Goal: Book appointment/travel/reservation

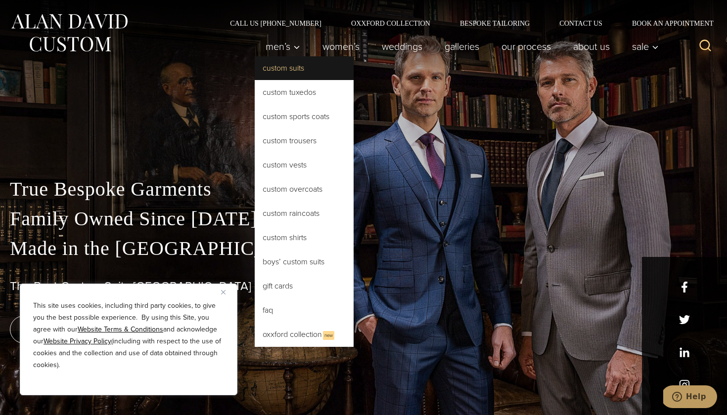
click at [277, 64] on link "Custom Suits" at bounding box center [304, 68] width 99 height 24
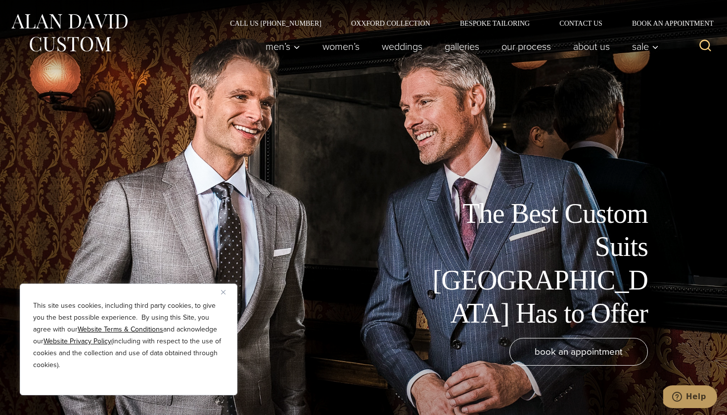
click at [704, 42] on icon "Search" at bounding box center [705, 46] width 14 height 14
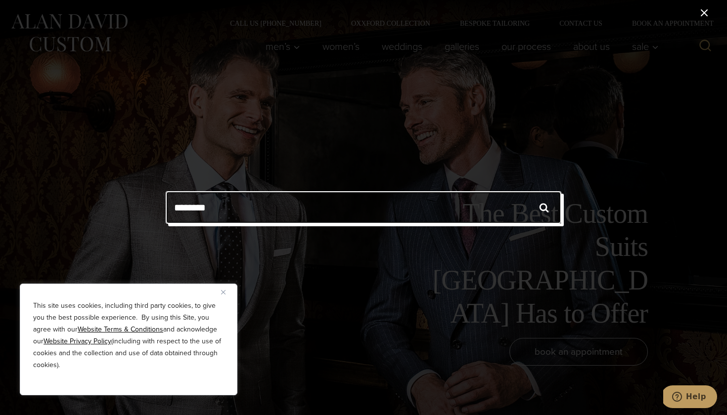
type input "********"
click at [544, 208] on input "******" at bounding box center [543, 207] width 35 height 33
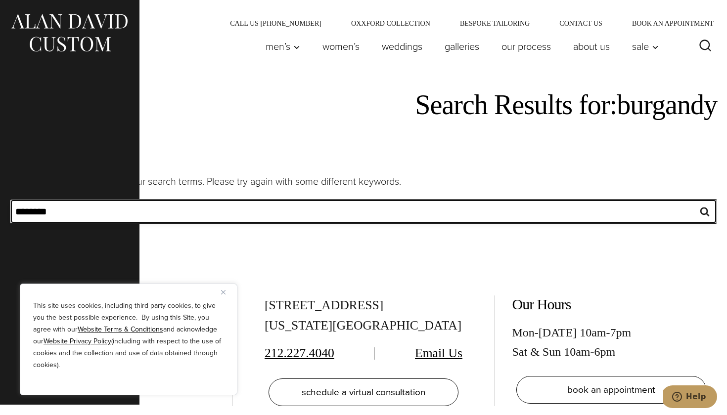
click at [679, 207] on input "********" at bounding box center [363, 211] width 707 height 25
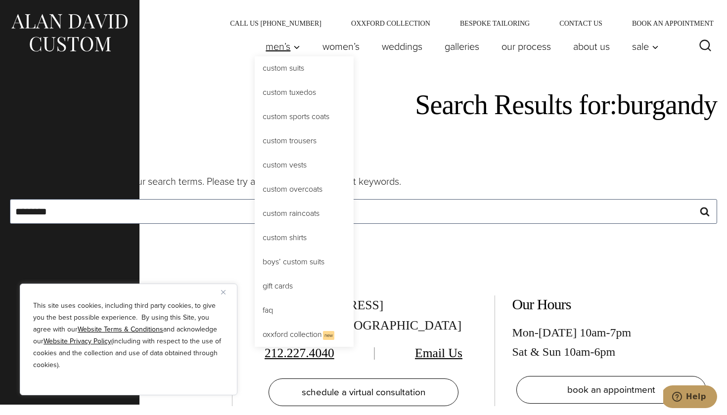
click at [280, 51] on span "Men’s" at bounding box center [282, 47] width 35 height 10
click at [283, 62] on link "Custom Suits" at bounding box center [304, 68] width 99 height 24
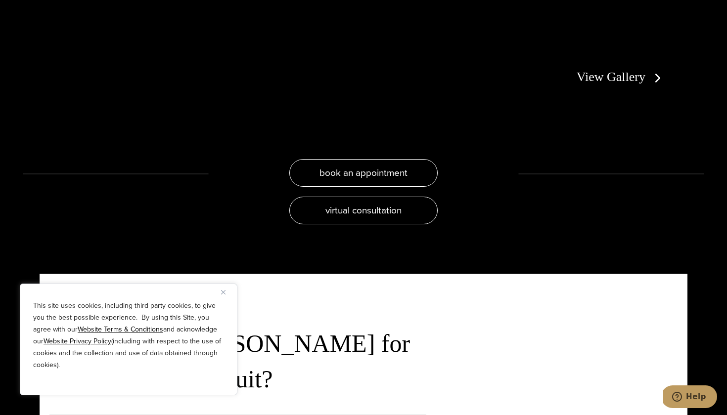
scroll to position [2067, 0]
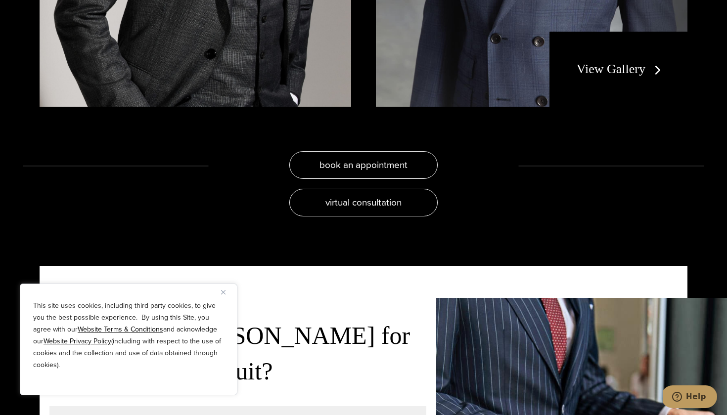
click at [639, 70] on link "View Gallery" at bounding box center [620, 69] width 88 height 14
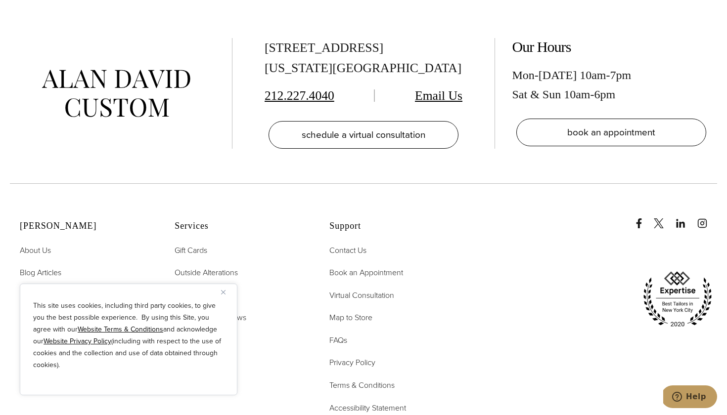
scroll to position [4859, 0]
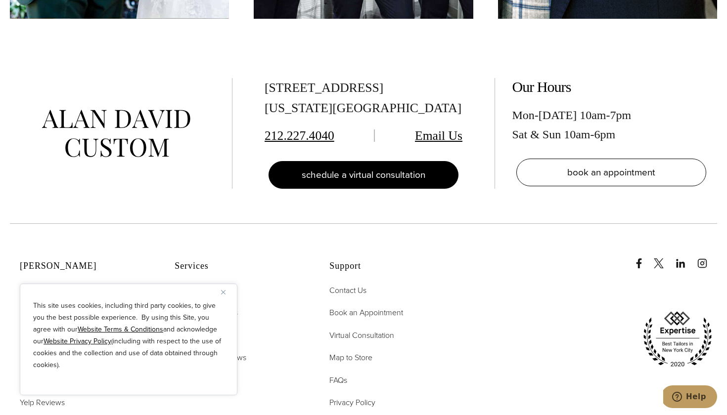
click at [371, 163] on link "schedule a virtual consultation" at bounding box center [363, 175] width 190 height 28
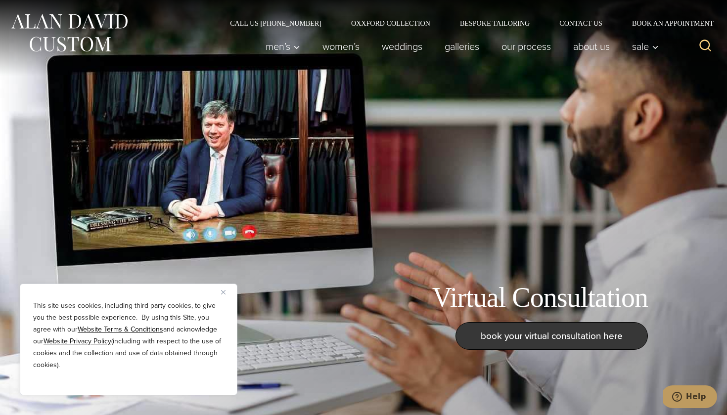
click at [519, 345] on link "book your virtual consultation here" at bounding box center [551, 336] width 192 height 28
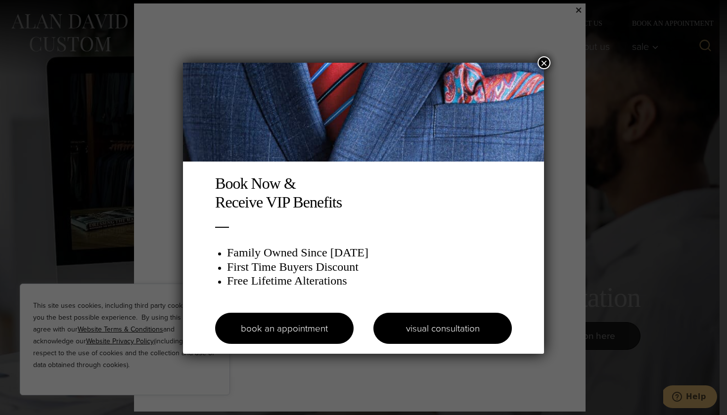
click at [412, 322] on link "visual consultation" at bounding box center [442, 328] width 138 height 31
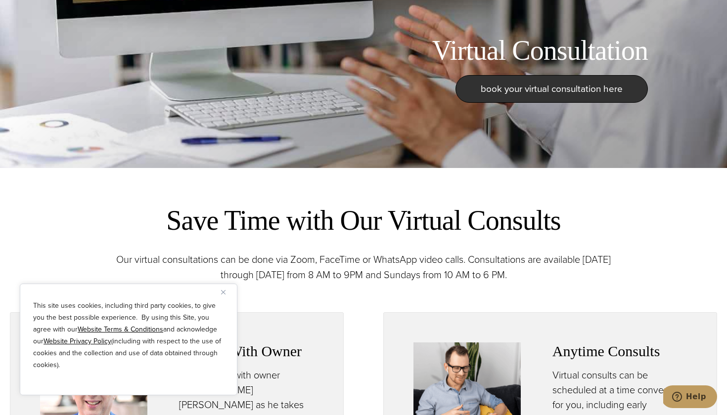
scroll to position [153, 0]
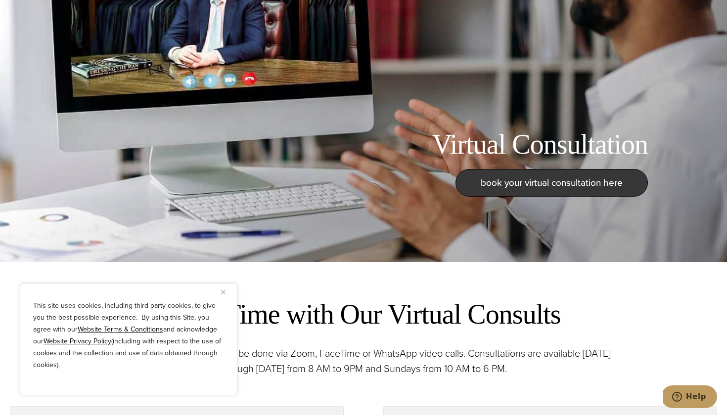
click at [529, 191] on link "book your virtual consultation here" at bounding box center [551, 183] width 192 height 28
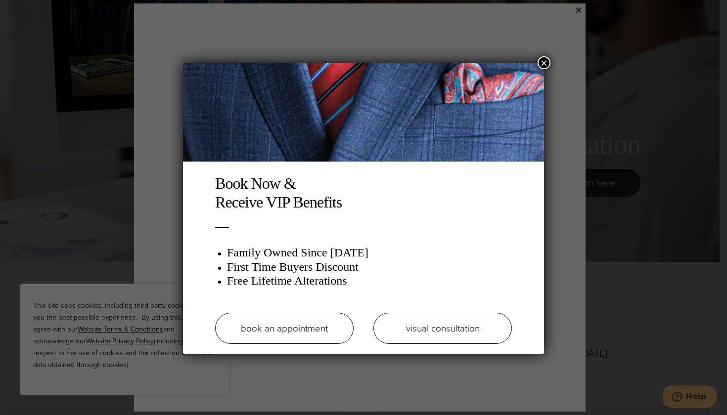
click at [325, 322] on link "book an appointment" at bounding box center [284, 328] width 138 height 31
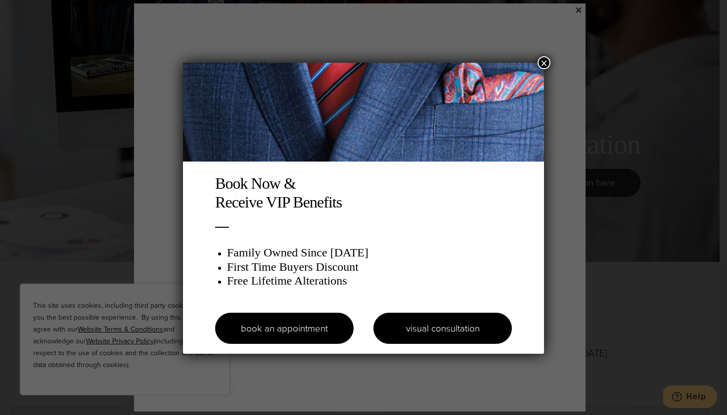
click at [445, 325] on link "visual consultation" at bounding box center [442, 328] width 138 height 31
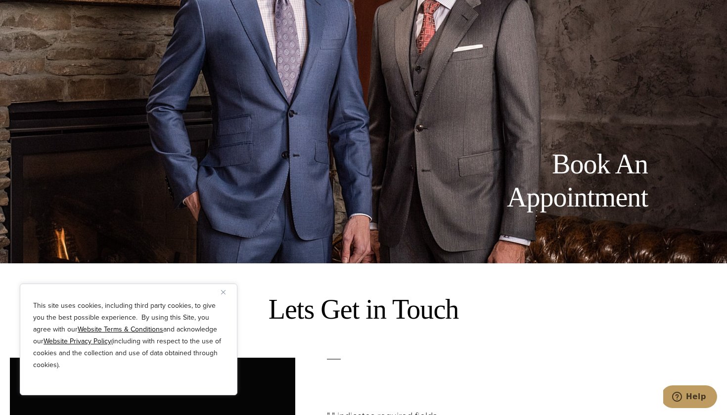
scroll to position [130, 0]
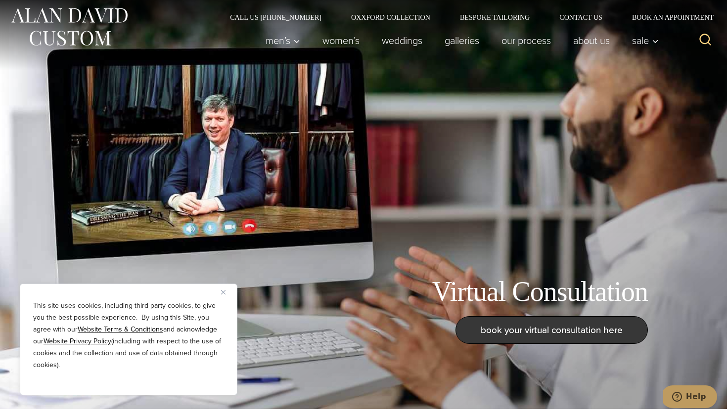
scroll to position [6, 0]
click at [505, 334] on span "book your virtual consultation here" at bounding box center [551, 330] width 142 height 14
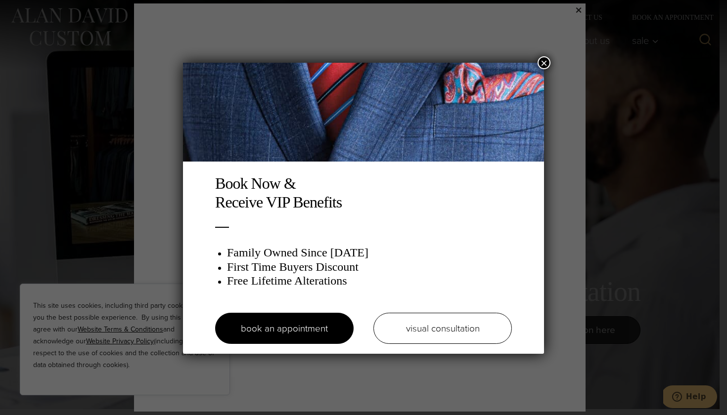
click at [319, 344] on div "Book Now & Receive VIP Benefits Family Owned Since [DATE] First Time Buyers Dis…" at bounding box center [363, 264] width 316 height 180
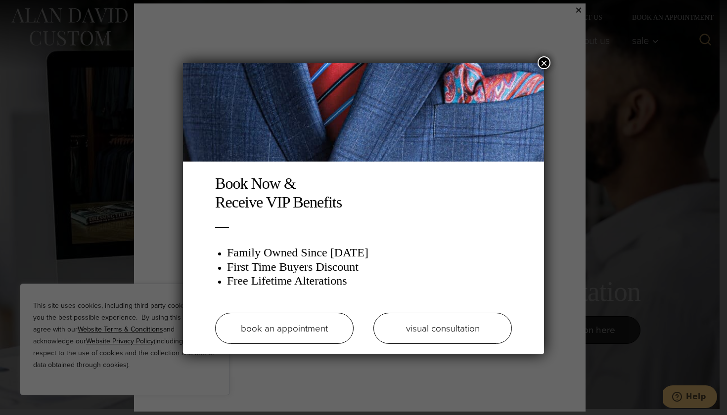
click at [323, 322] on link "book an appointment" at bounding box center [284, 328] width 138 height 31
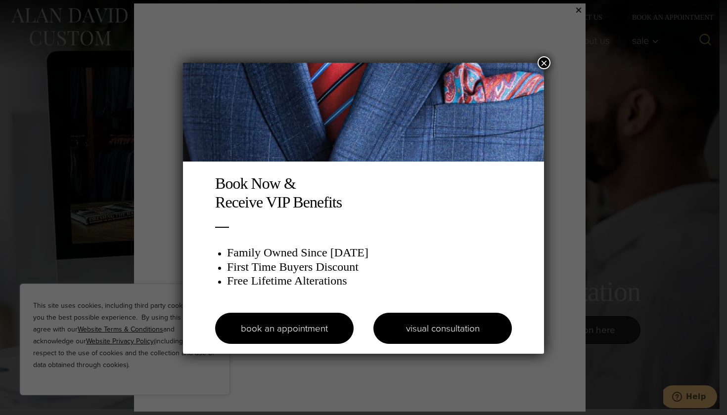
click at [430, 327] on link "visual consultation" at bounding box center [442, 328] width 138 height 31
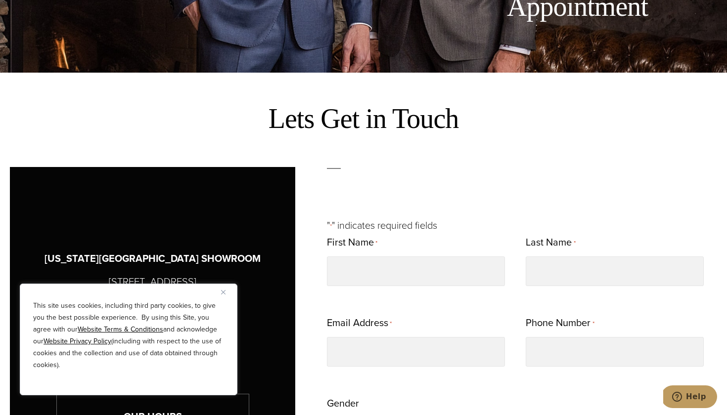
scroll to position [423, 0]
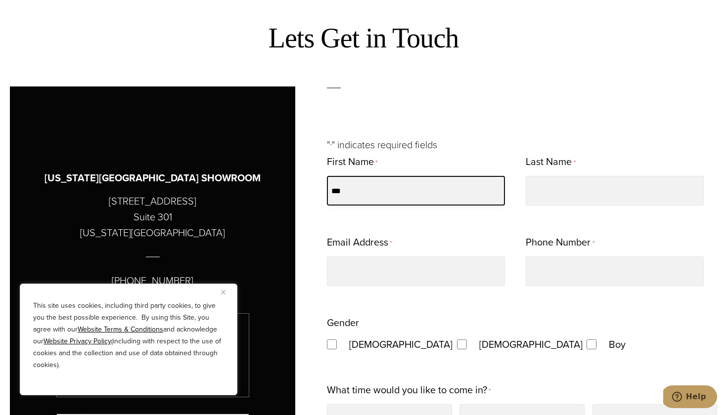
type input "***"
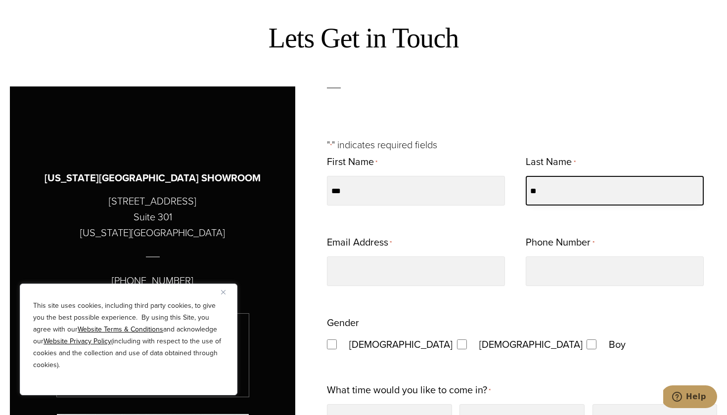
type input "*"
type input "********"
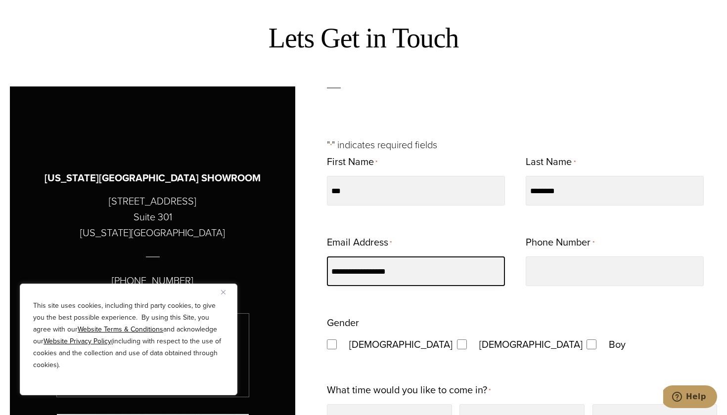
type input "**********"
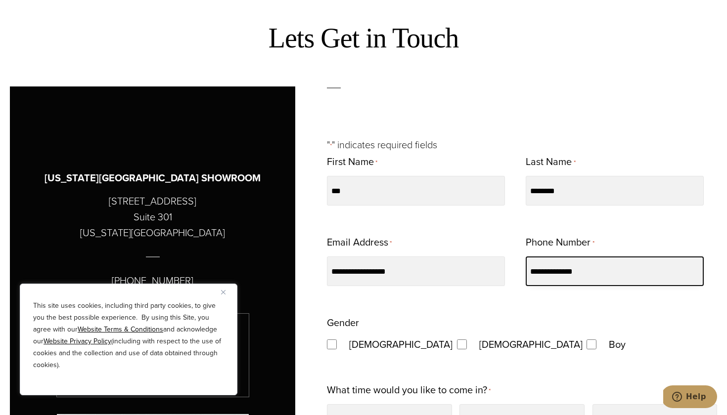
type input "**********"
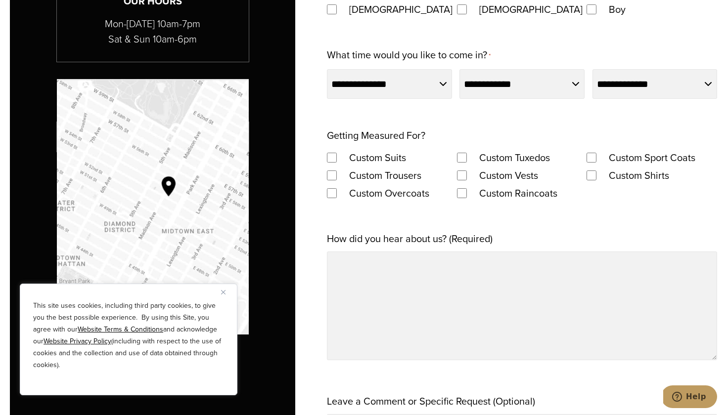
scroll to position [759, 0]
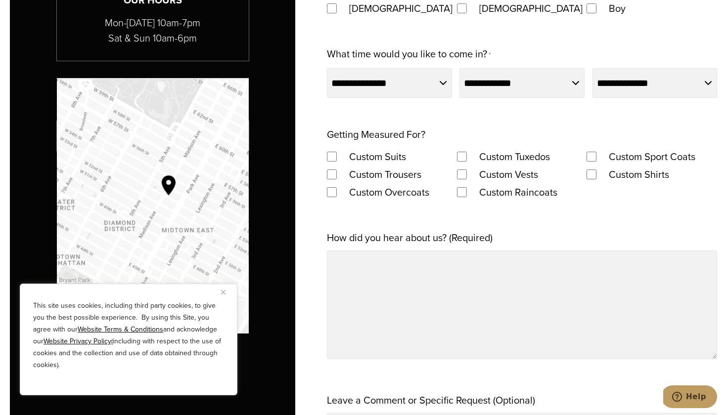
click at [682, 409] on body "Help" at bounding box center [690, 398] width 54 height 25
click at [686, 397] on span "Help" at bounding box center [679, 397] width 14 height 10
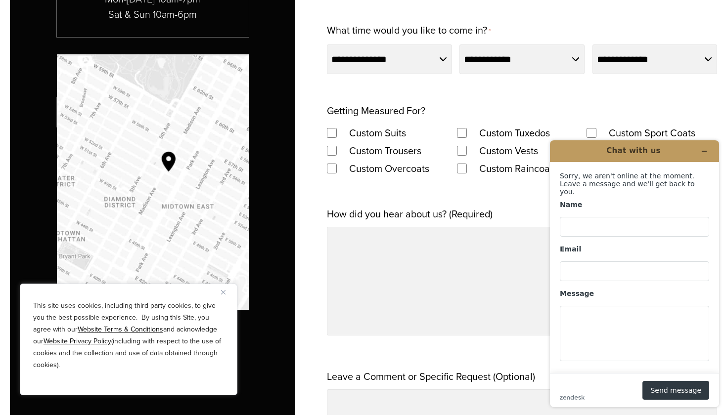
scroll to position [802, 0]
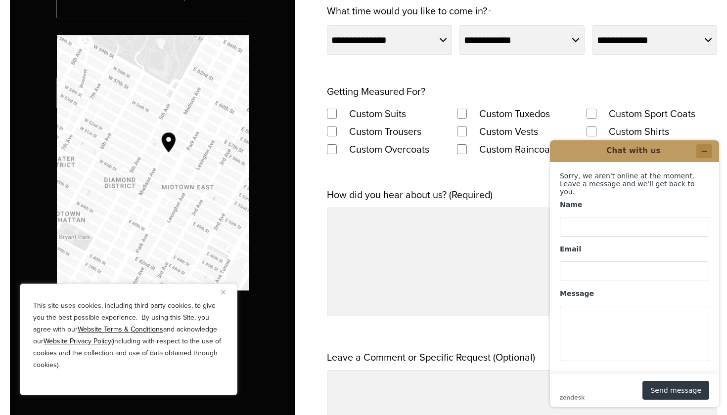
click at [706, 152] on icon "Minimize widget" at bounding box center [703, 151] width 7 height 7
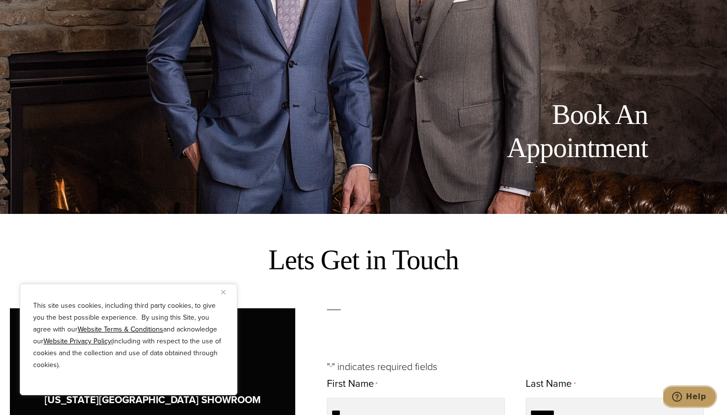
scroll to position [140, 0]
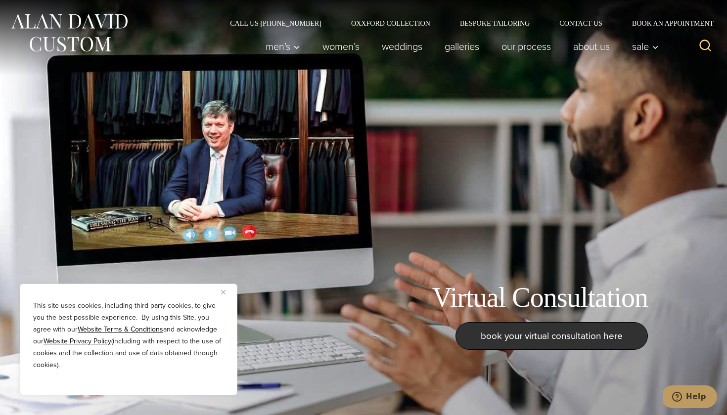
click at [222, 292] on img "Close" at bounding box center [223, 292] width 4 height 4
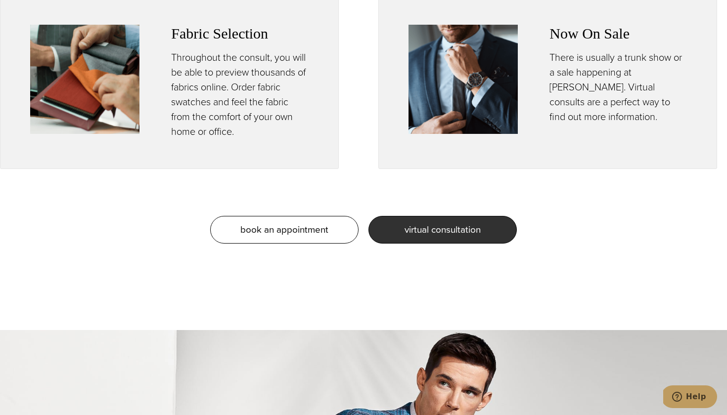
scroll to position [847, 0]
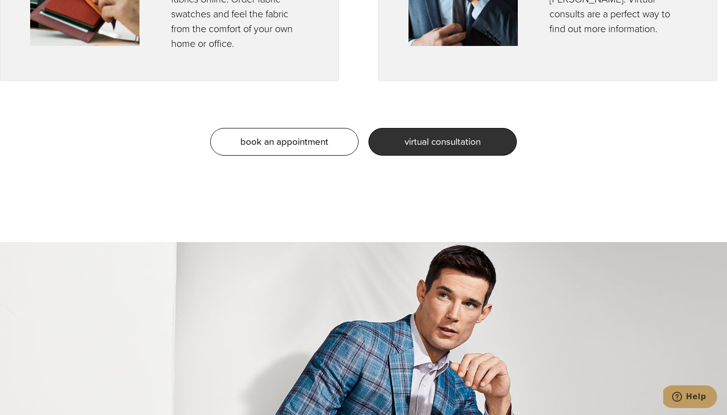
click at [468, 118] on div "book an appointment virtual consultation" at bounding box center [363, 142] width 727 height 52
click at [467, 135] on span "virtual consultation" at bounding box center [442, 141] width 76 height 14
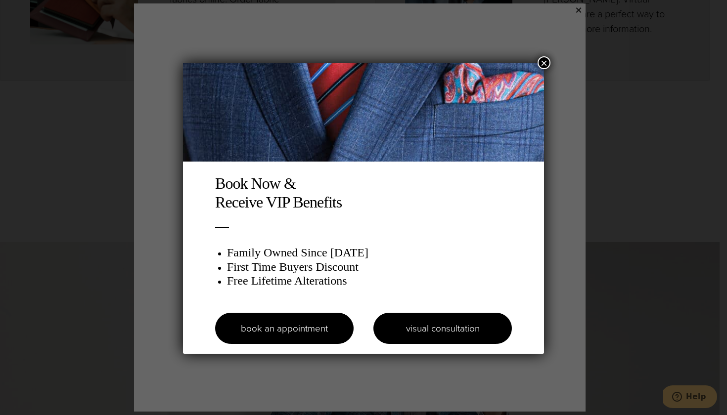
click at [426, 330] on link "visual consultation" at bounding box center [442, 328] width 138 height 31
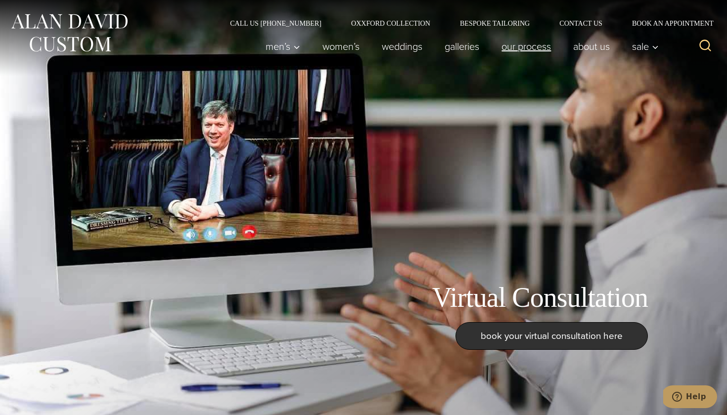
click at [552, 46] on link "Our Process" at bounding box center [526, 47] width 72 height 20
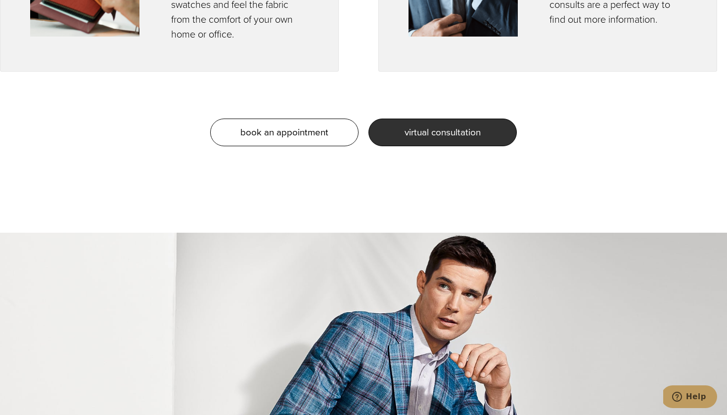
scroll to position [708, 0]
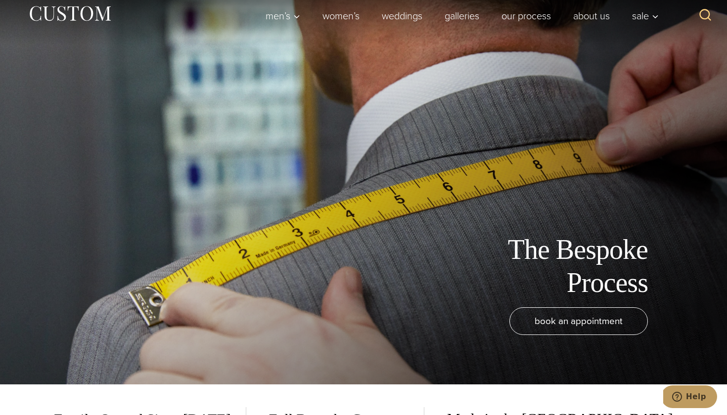
scroll to position [43, 0]
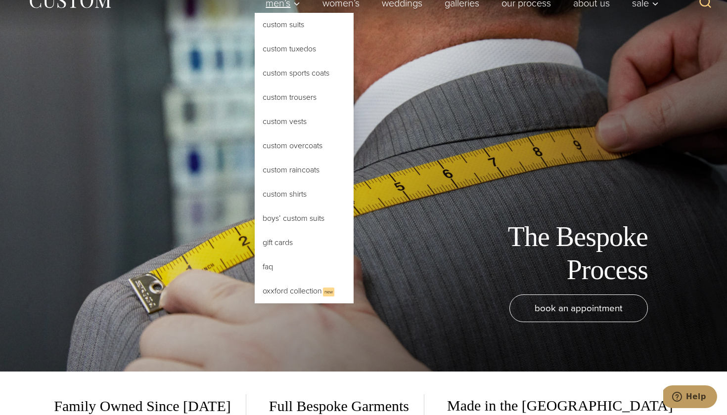
click at [284, 8] on span "Men’s" at bounding box center [282, 3] width 35 height 10
click at [286, 24] on link "Custom Suits" at bounding box center [304, 25] width 99 height 24
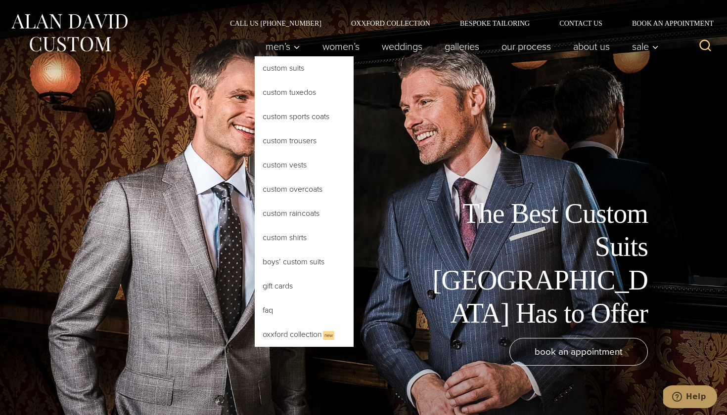
click at [286, 64] on link "Custom Suits" at bounding box center [304, 68] width 99 height 24
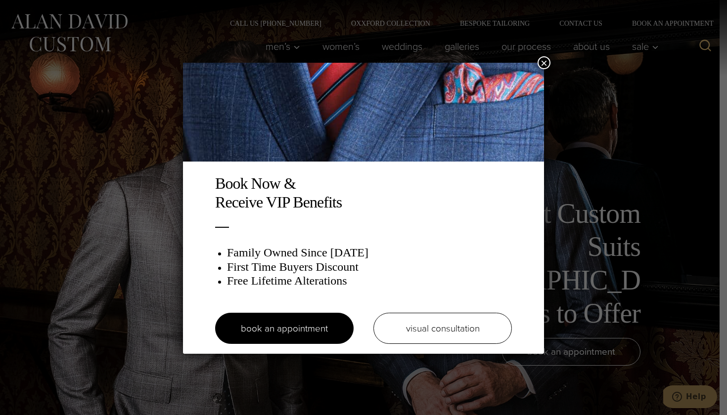
click at [540, 68] on button "×" at bounding box center [543, 62] width 13 height 13
